Goal: Task Accomplishment & Management: Use online tool/utility

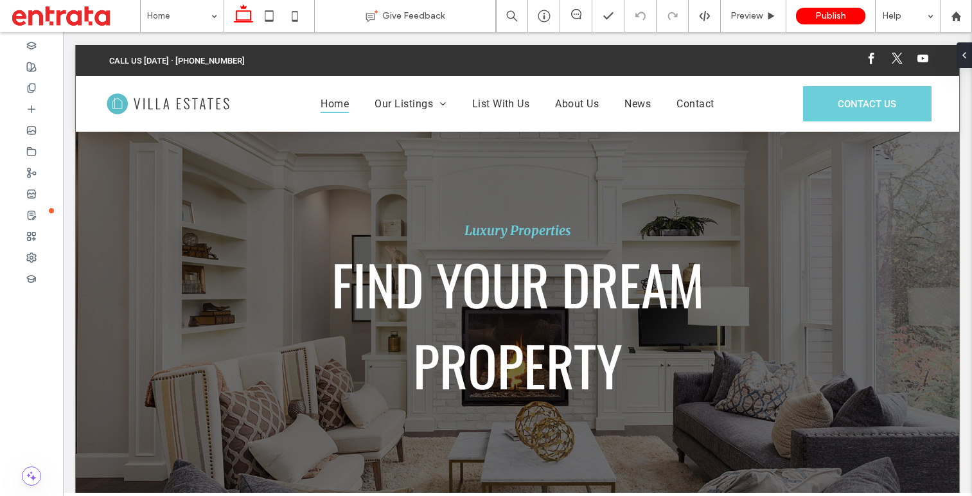
click at [444, 296] on p "FIND YOUR DREAM" at bounding box center [518, 284] width 373 height 81
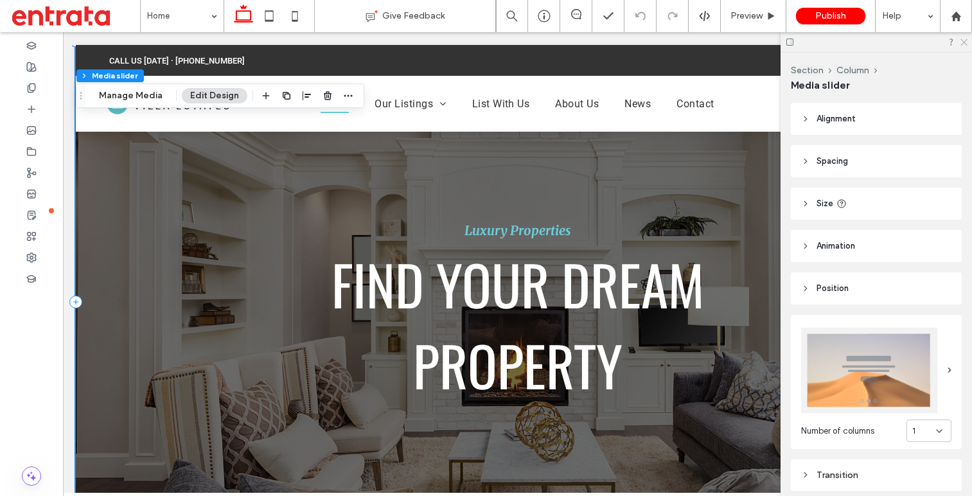
click at [966, 44] on icon at bounding box center [964, 41] width 8 height 8
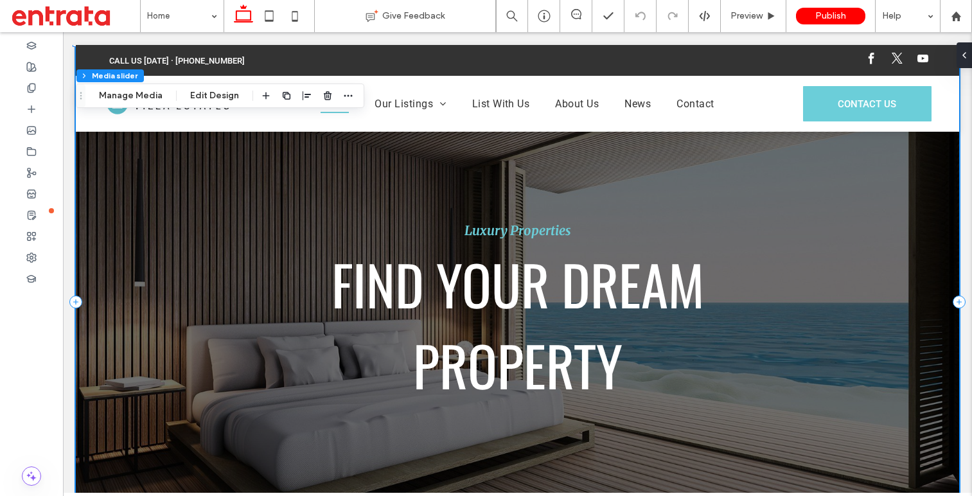
click at [385, 213] on div "Luxury Properties FIND YOUR DREAM PROPERTY" at bounding box center [518, 310] width 884 height 453
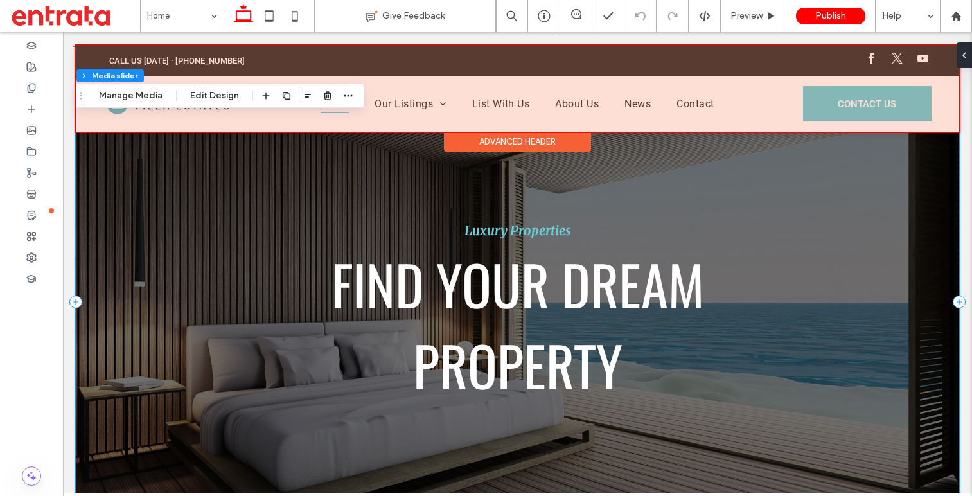
click at [421, 101] on div at bounding box center [518, 88] width 884 height 87
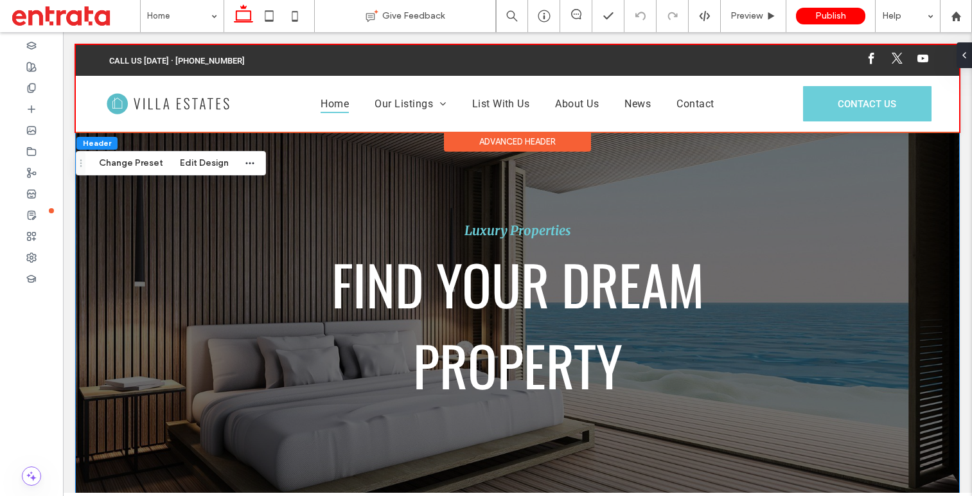
click at [225, 289] on div "Luxury Properties FIND YOUR DREAM PROPERTY" at bounding box center [518, 310] width 884 height 453
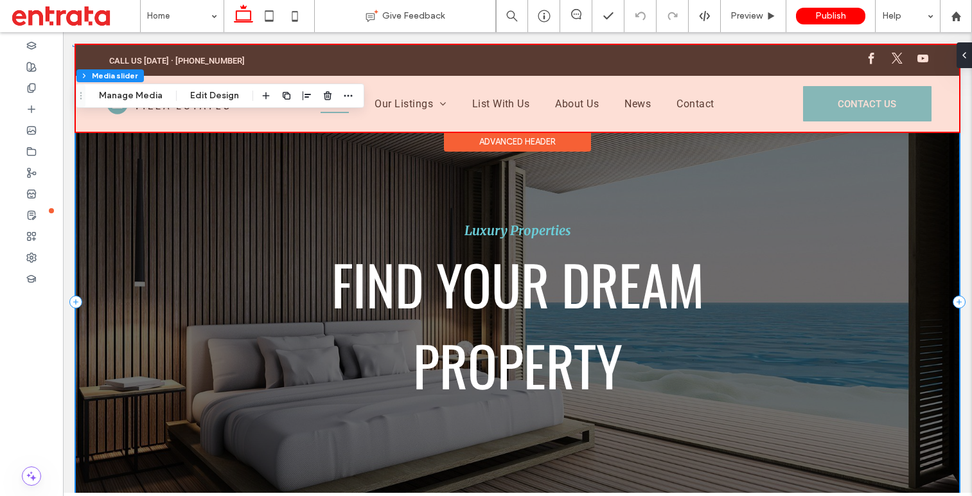
click at [183, 132] on div "Advanced Header" at bounding box center [518, 132] width 884 height 1
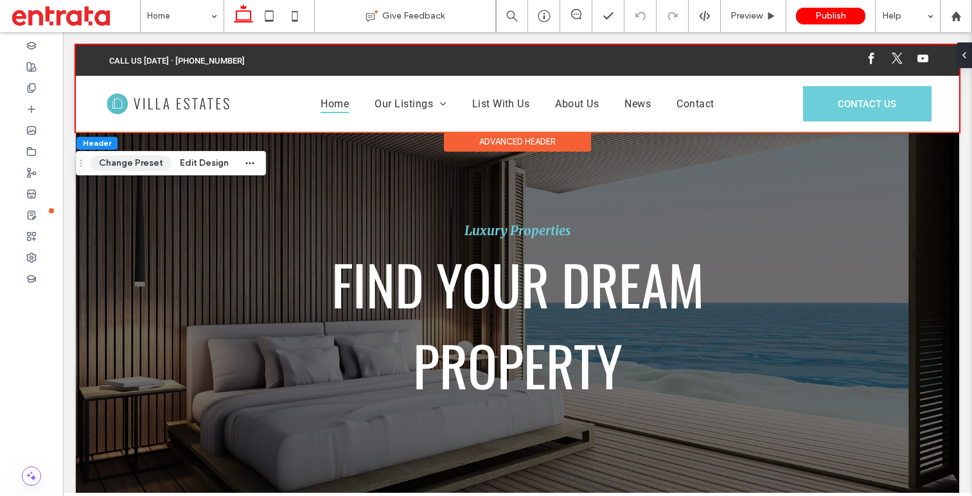
click at [146, 161] on button "Change Preset" at bounding box center [131, 163] width 81 height 15
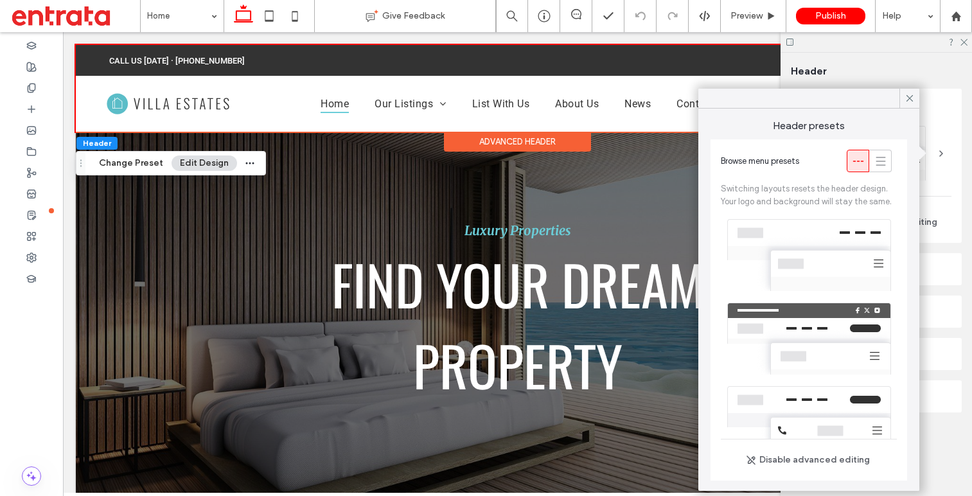
click at [198, 168] on button "Edit Design" at bounding box center [205, 163] width 66 height 15
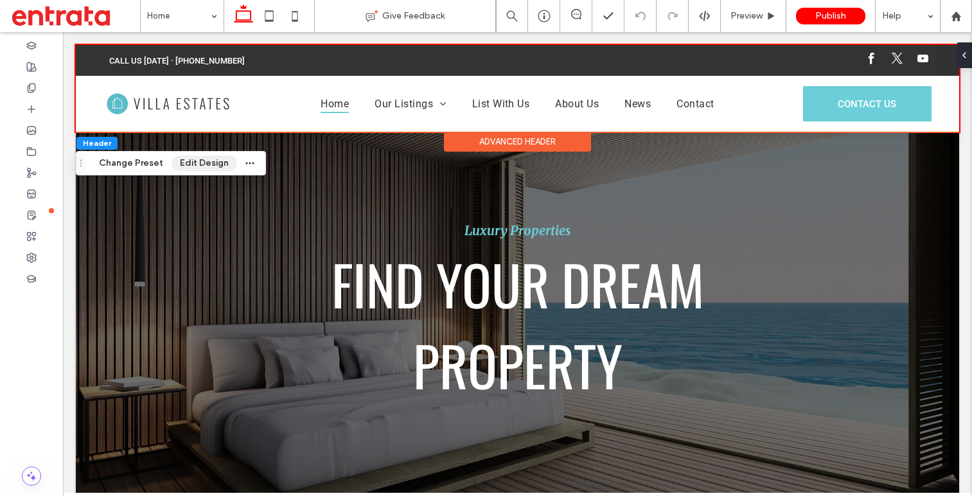
click at [211, 161] on button "Edit Design" at bounding box center [205, 163] width 66 height 15
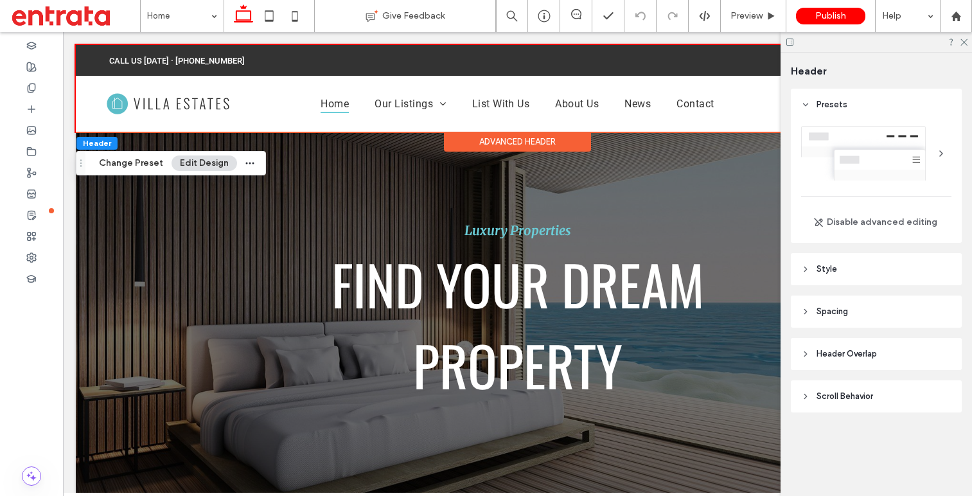
click at [807, 272] on icon at bounding box center [805, 269] width 9 height 9
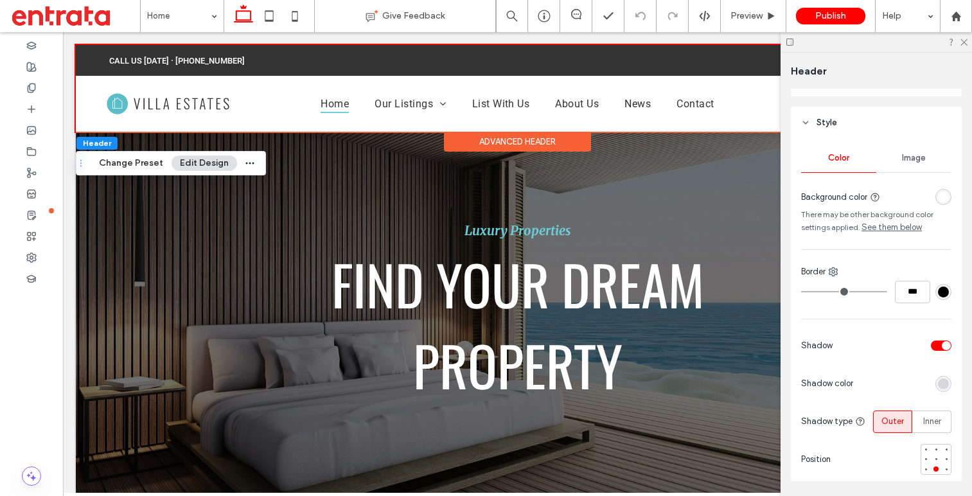
scroll to position [159, 0]
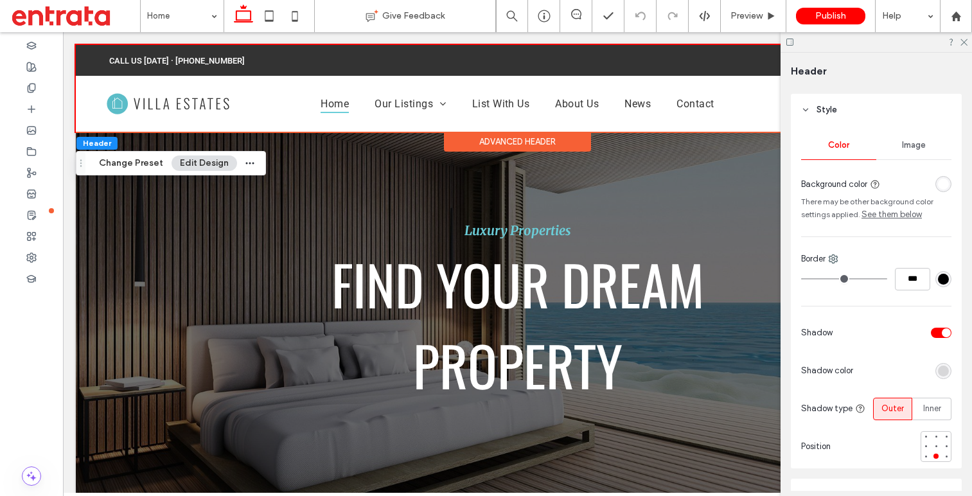
click at [940, 336] on div "toggle" at bounding box center [941, 333] width 21 height 10
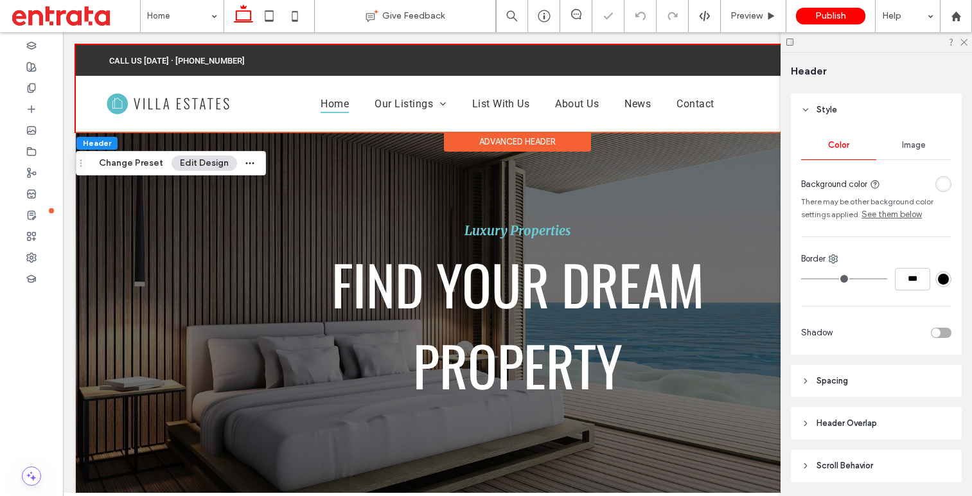
click at [942, 330] on div "toggle" at bounding box center [941, 333] width 21 height 10
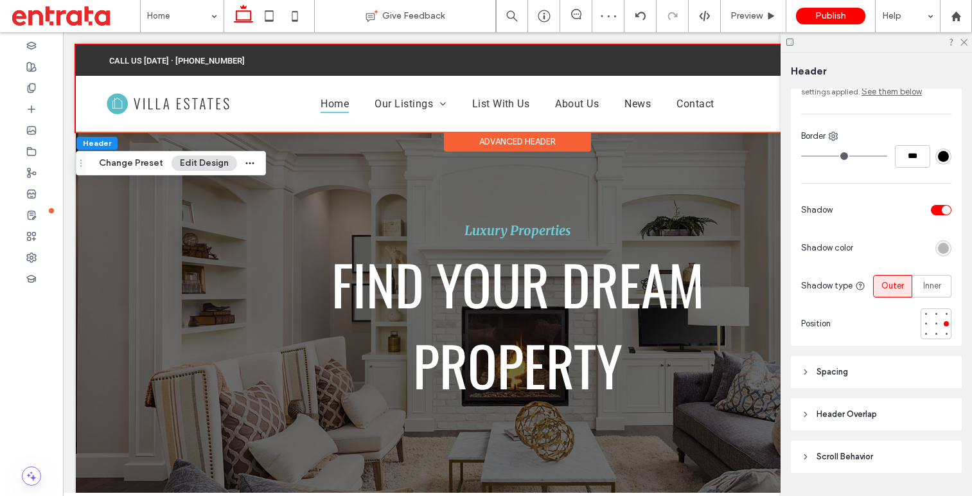
scroll to position [315, 0]
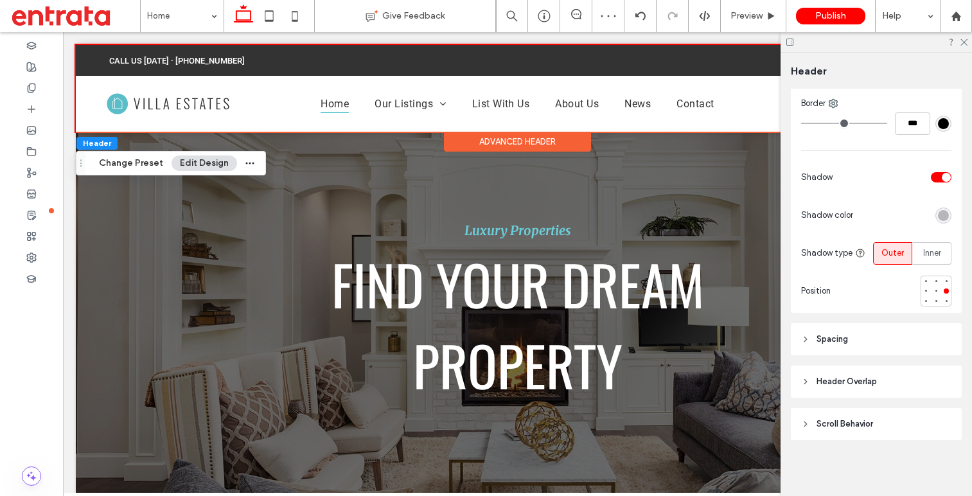
click at [807, 336] on icon at bounding box center [805, 339] width 9 height 9
